Goal: Task Accomplishment & Management: Manage account settings

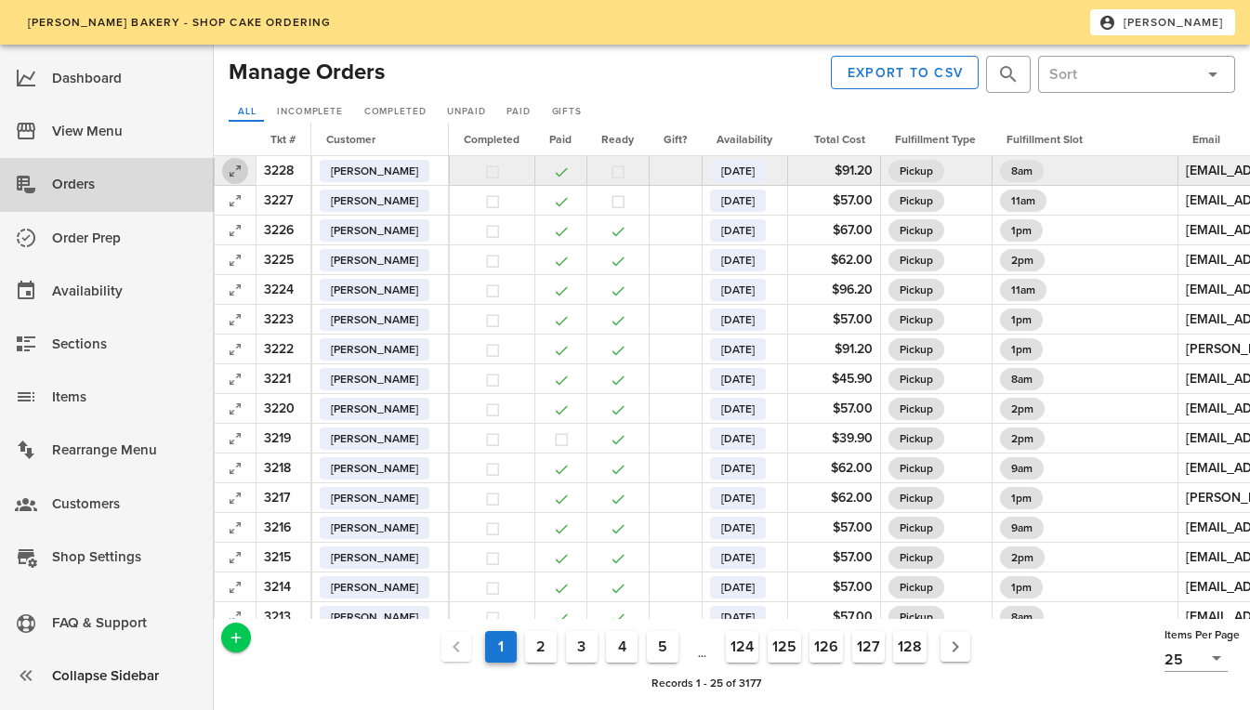
click at [232, 177] on icon "button" at bounding box center [235, 171] width 22 height 22
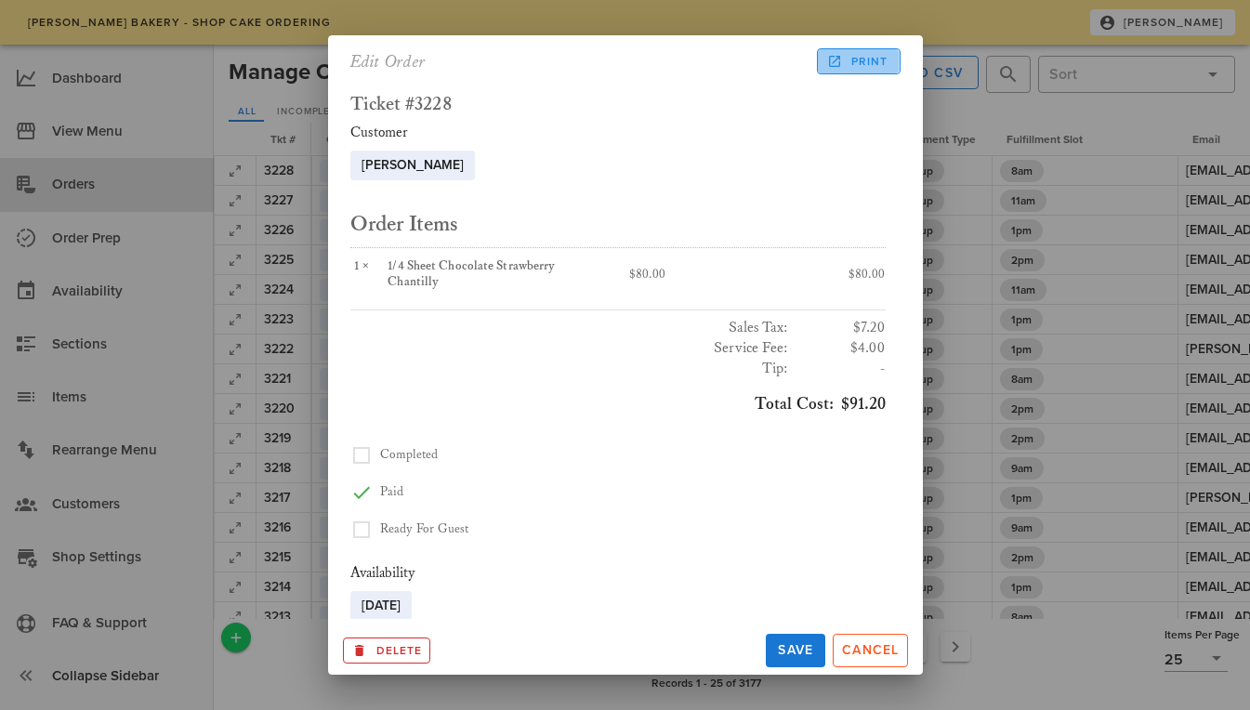
click at [877, 58] on span "Print" at bounding box center [859, 61] width 58 height 17
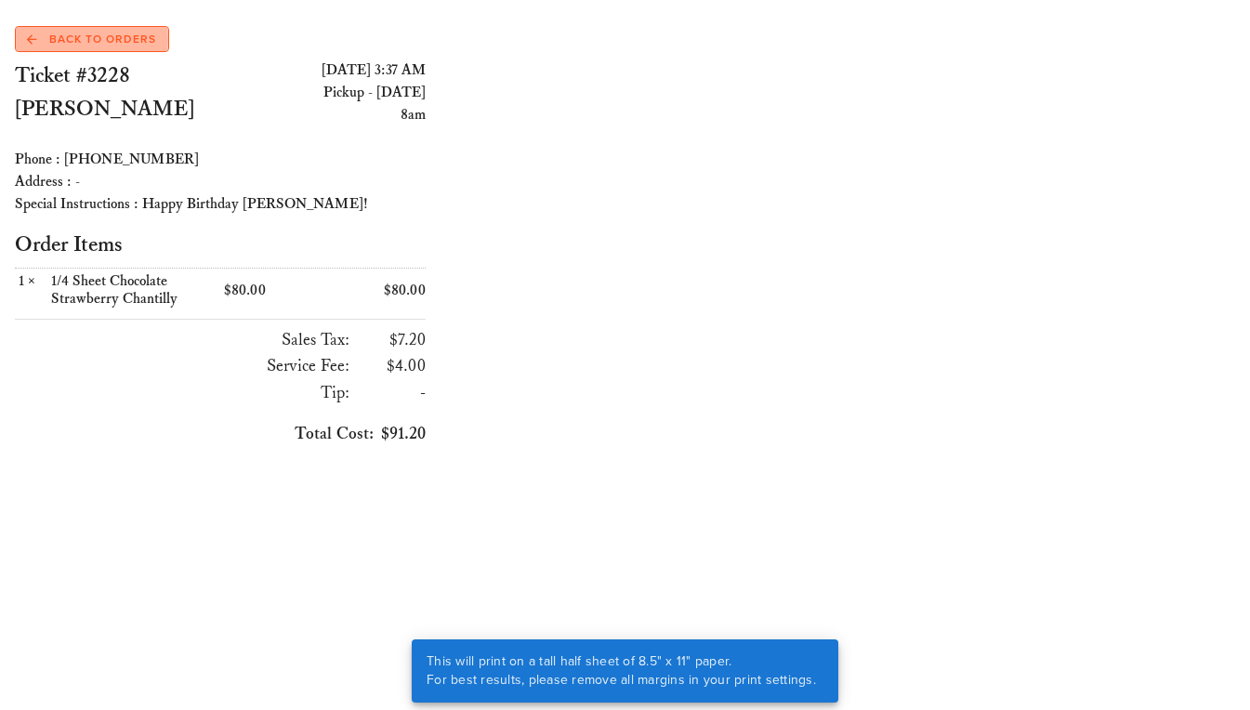
click at [98, 33] on span "Back to Orders" at bounding box center [91, 39] width 129 height 17
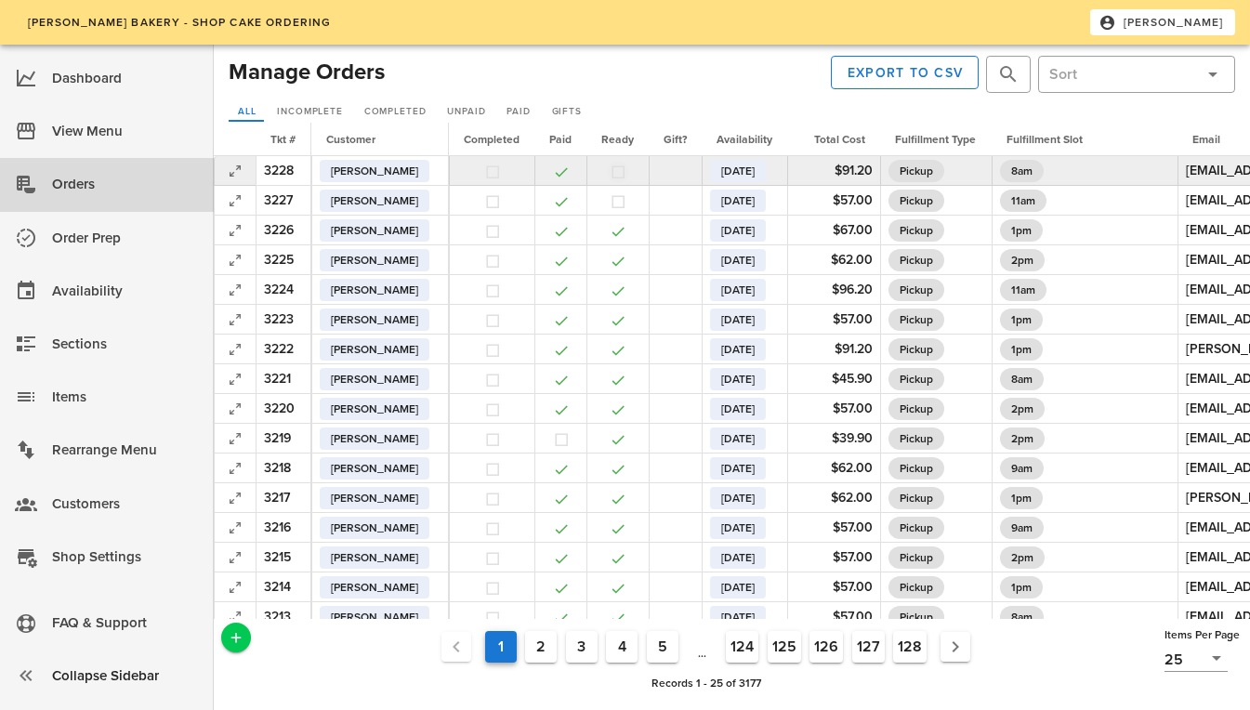
click at [626, 172] on button "button" at bounding box center [618, 172] width 17 height 17
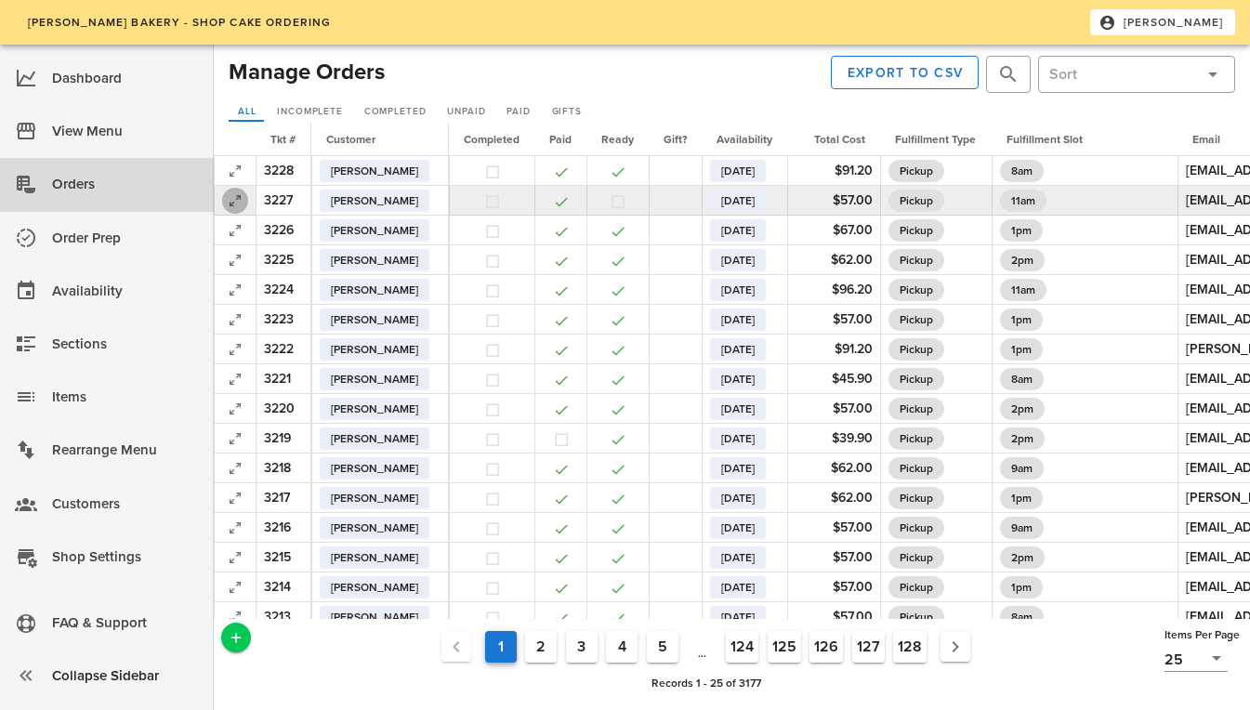
click at [235, 196] on icon "button" at bounding box center [235, 201] width 22 height 22
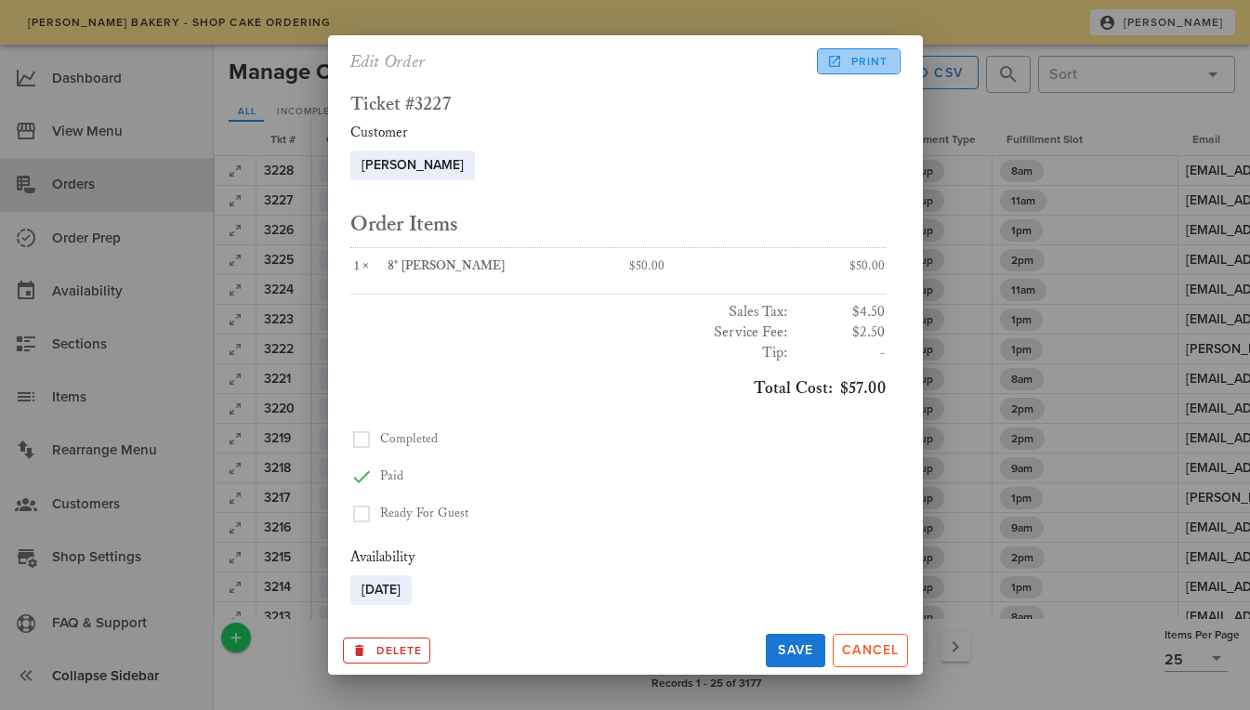
click at [862, 57] on span "Print" at bounding box center [859, 61] width 58 height 17
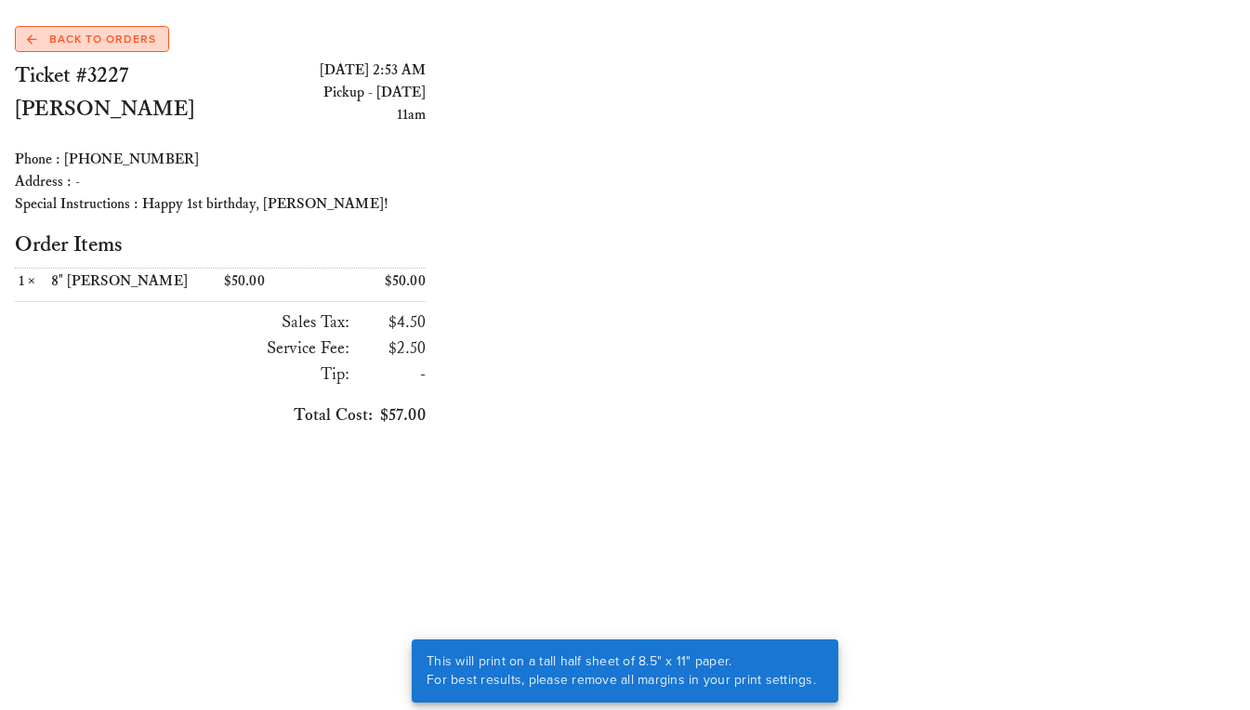
click at [97, 40] on span "Back to Orders" at bounding box center [91, 39] width 129 height 17
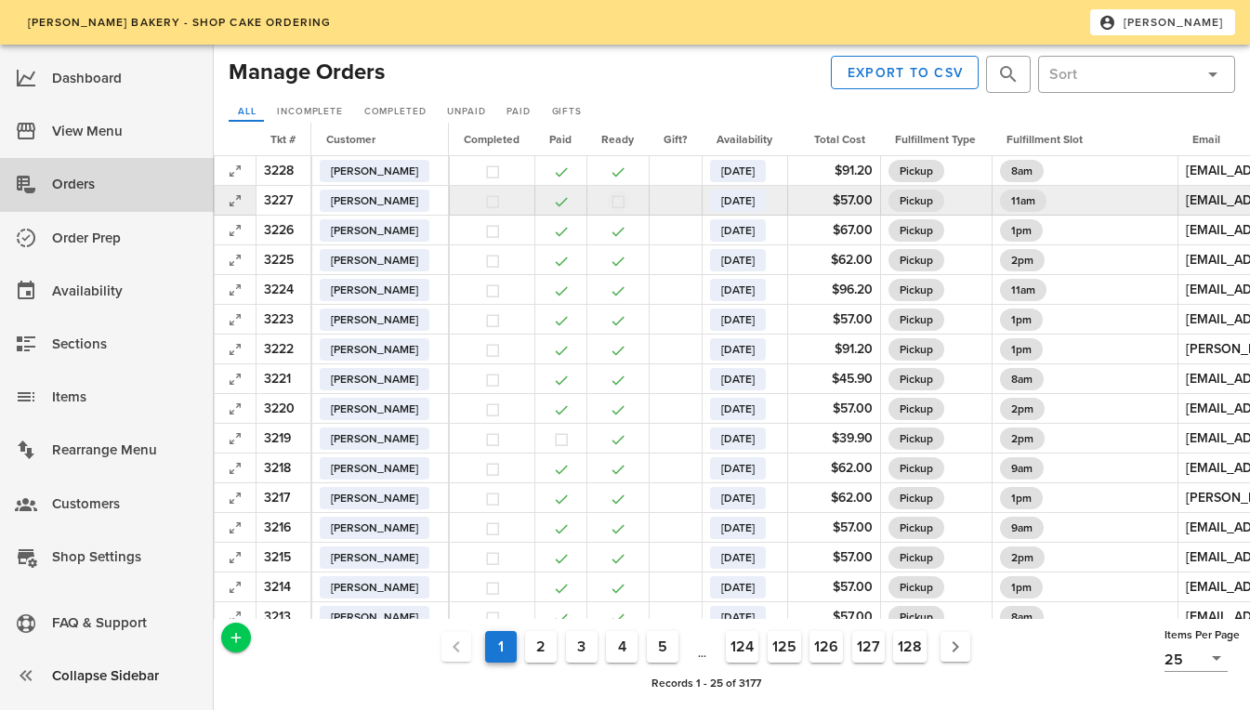
click at [626, 193] on button "button" at bounding box center [618, 201] width 17 height 17
